Goal: Check status: Check status

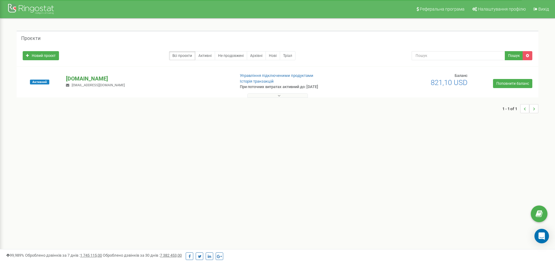
click at [83, 78] on p "[DOMAIN_NAME]" at bounding box center [148, 79] width 164 height 8
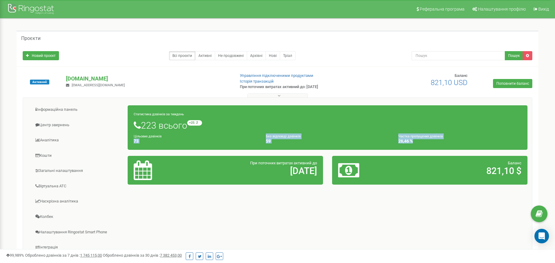
drag, startPoint x: 292, startPoint y: 144, endPoint x: 258, endPoint y: 138, distance: 34.4
click at [258, 138] on div "Статистика дзвінків за тиждень 223 всього +25 відносно минулого тижня Цільових …" at bounding box center [328, 127] width 400 height 44
drag, startPoint x: 259, startPoint y: 134, endPoint x: 238, endPoint y: 133, distance: 20.6
click at [259, 134] on div "Цільових дзвінків 73" at bounding box center [195, 138] width 132 height 10
click at [47, 125] on link "Центр звернень" at bounding box center [78, 125] width 100 height 15
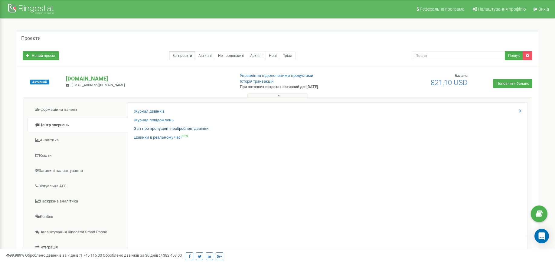
click at [170, 127] on link "Звіт про пропущені необроблені дзвінки" at bounding box center [171, 129] width 75 height 6
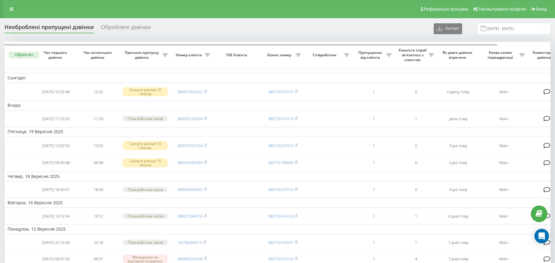
click at [126, 33] on div "Оброблені дзвінки" at bounding box center [126, 28] width 50 height 9
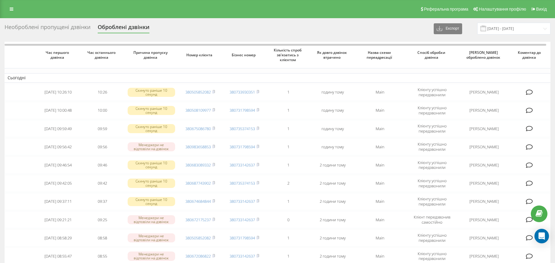
click at [235, 18] on div "Реферальна програма Налаштування профілю Вихід" at bounding box center [277, 9] width 555 height 18
